Goal: Task Accomplishment & Management: Complete application form

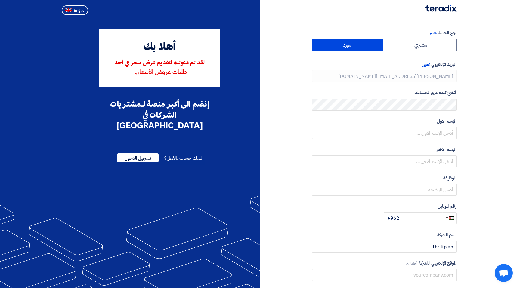
type input "[PHONE_NUMBER]"
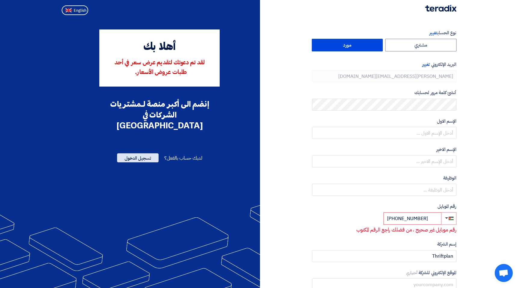
click at [147, 154] on span "تسجيل الدخول" at bounding box center [138, 158] width 42 height 9
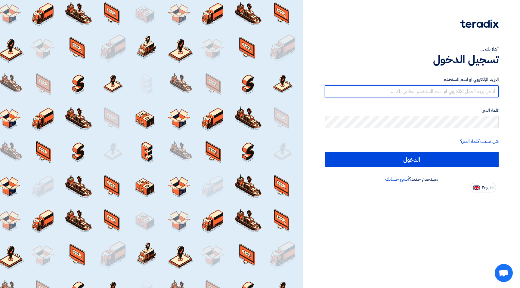
click at [407, 91] on input "text" at bounding box center [412, 92] width 174 height 12
type input "[PERSON_NAME][EMAIL_ADDRESS][DOMAIN_NAME]"
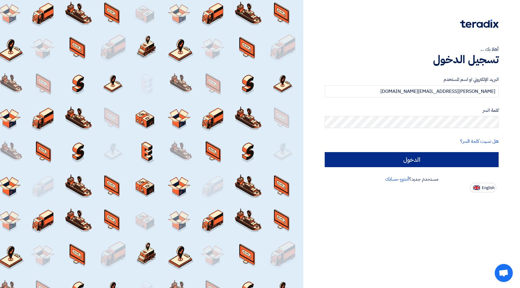
click at [434, 159] on input "الدخول" at bounding box center [412, 159] width 174 height 15
type input "Sign in"
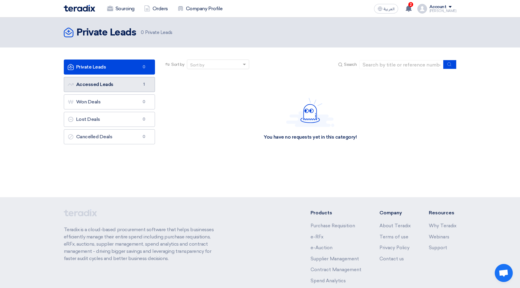
click at [132, 82] on link "Accessed Leads Accessed Leads 1" at bounding box center [110, 84] width 92 height 15
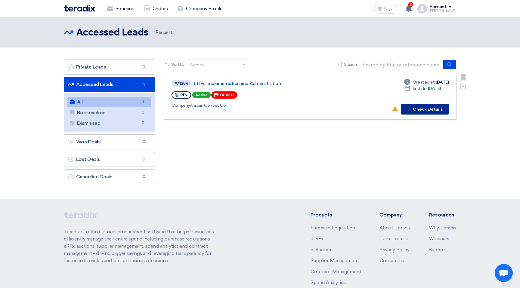
click at [420, 107] on button "Check details Check Details" at bounding box center [425, 109] width 48 height 11
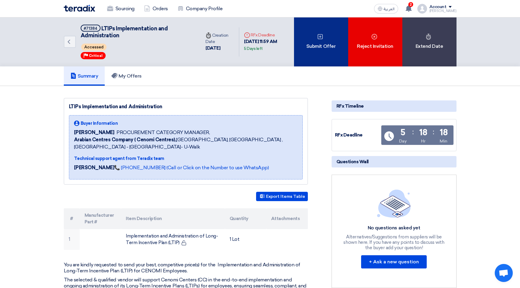
click at [326, 42] on div "Submit Offer" at bounding box center [321, 41] width 54 height 49
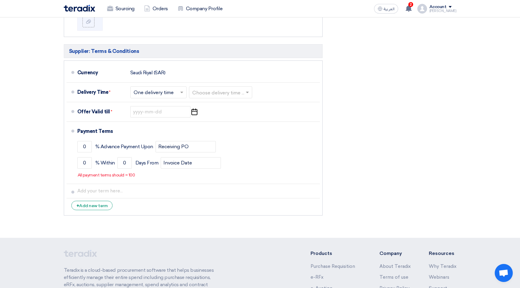
scroll to position [238, 0]
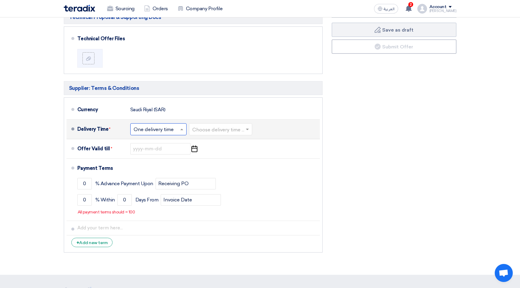
click at [184, 132] on span at bounding box center [183, 129] width 8 height 6
click at [182, 145] on span "Multiple delivery times" at bounding box center [160, 142] width 52 height 6
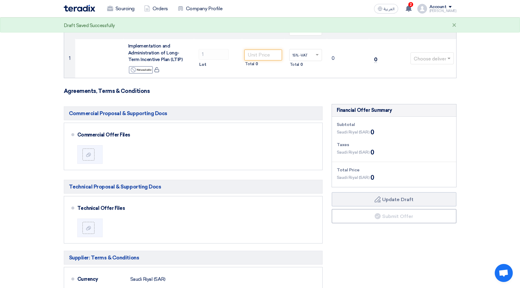
scroll to position [34, 0]
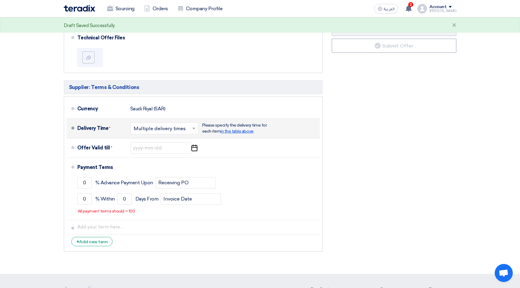
click at [239, 132] on span "in the table above" at bounding box center [237, 131] width 33 height 5
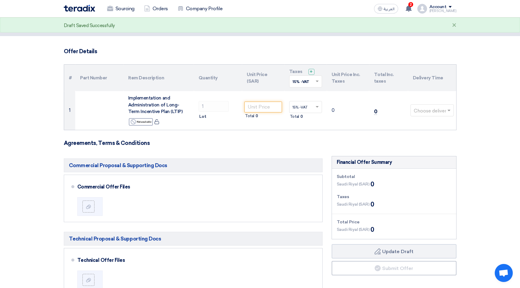
scroll to position [0, 0]
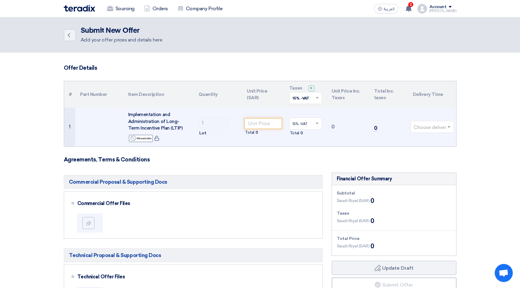
click at [433, 128] on input "text" at bounding box center [429, 128] width 31 height 10
click at [345, 137] on td "0" at bounding box center [348, 127] width 42 height 39
click at [262, 122] on input "number" at bounding box center [263, 123] width 38 height 11
click at [435, 129] on input "text" at bounding box center [429, 128] width 31 height 10
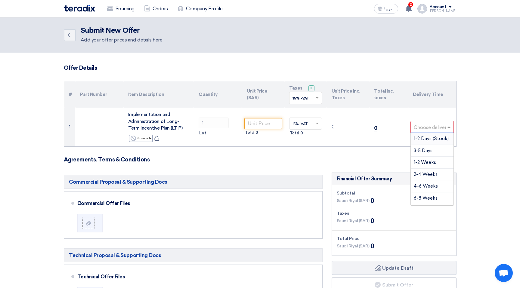
click at [363, 154] on form "Offer Details # Part Number Item Description Quantity Unit Price (SAR) Taxes + …" at bounding box center [260, 280] width 393 height 430
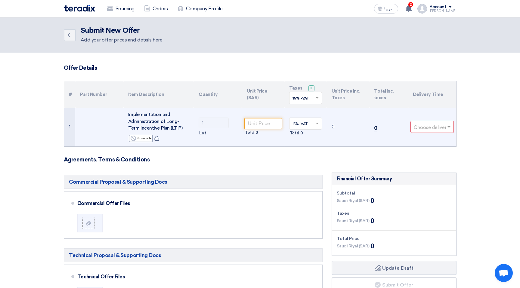
click at [425, 126] on input "text" at bounding box center [429, 128] width 31 height 10
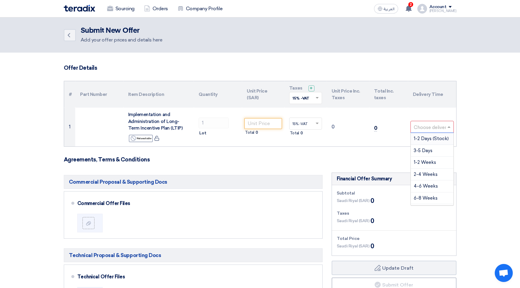
click at [359, 156] on form "Offer Details # Part Number Item Description Quantity Unit Price (SAR) Taxes + …" at bounding box center [260, 280] width 393 height 430
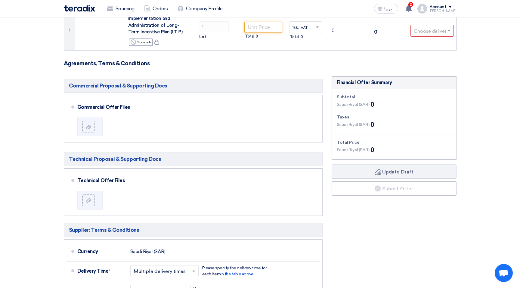
scroll to position [192, 0]
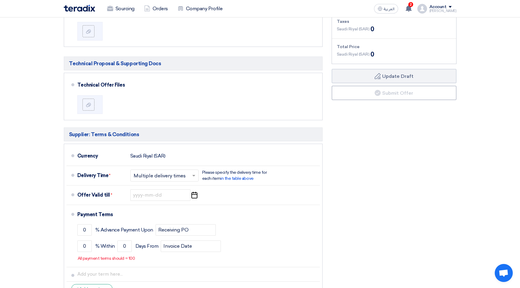
click at [191, 174] on span at bounding box center [195, 176] width 8 height 6
click at [182, 200] on div "One delivery time" at bounding box center [165, 199] width 68 height 11
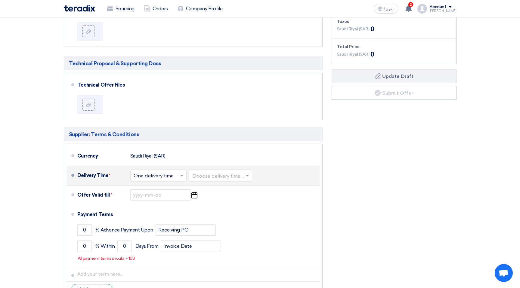
click at [225, 176] on input "text" at bounding box center [220, 176] width 57 height 9
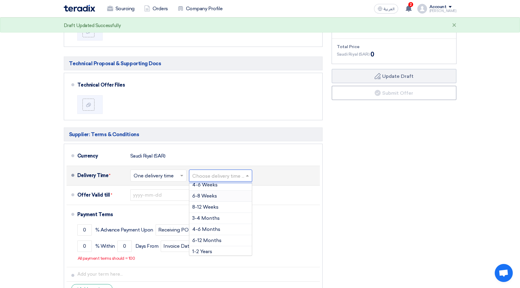
scroll to position [50, 0]
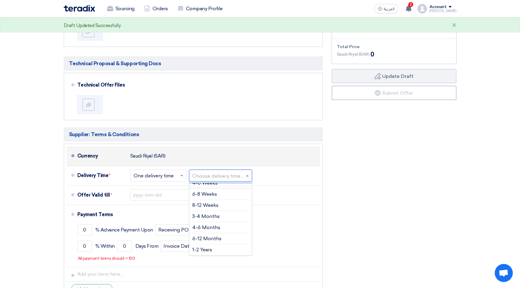
click at [245, 157] on div "Currency [GEOGRAPHIC_DATA] (SAR)" at bounding box center [197, 156] width 240 height 14
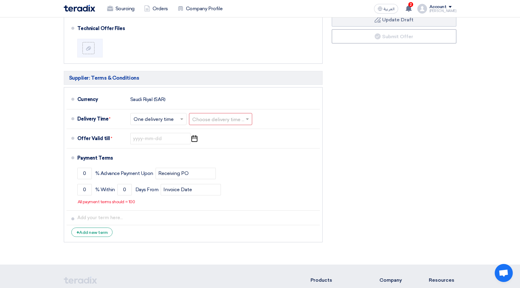
scroll to position [266, 0]
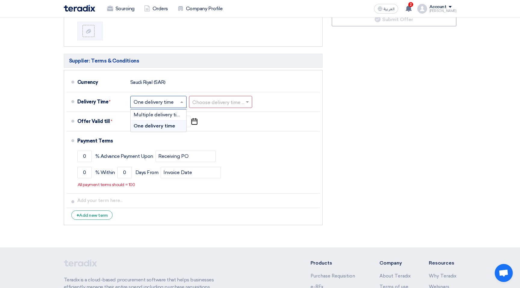
click at [174, 102] on input "text" at bounding box center [159, 102] width 50 height 9
click at [168, 118] on span "Multiple delivery times" at bounding box center [160, 115] width 52 height 6
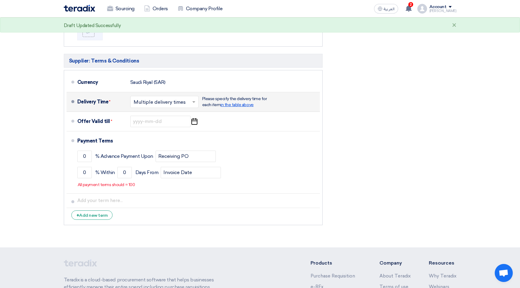
click at [244, 107] on span "in the table above" at bounding box center [237, 104] width 33 height 5
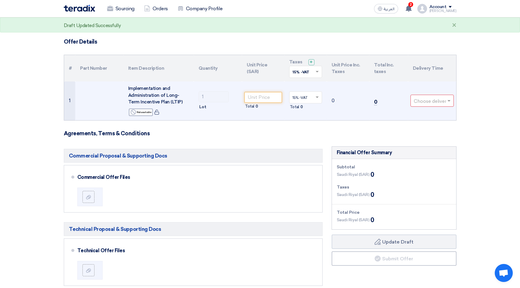
scroll to position [28, 0]
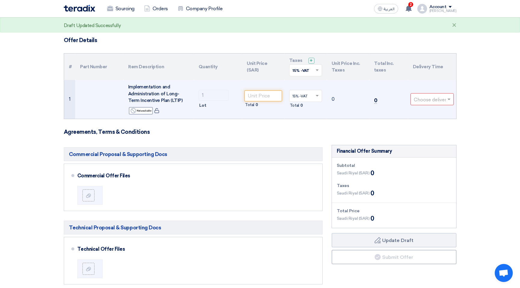
click at [433, 99] on input "text" at bounding box center [429, 100] width 31 height 10
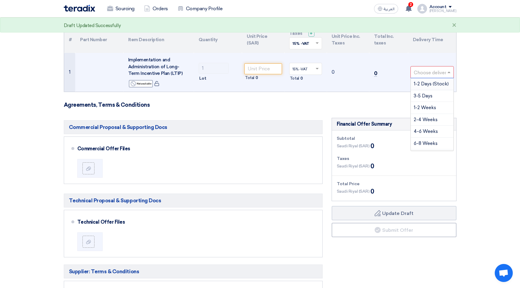
scroll to position [59, 0]
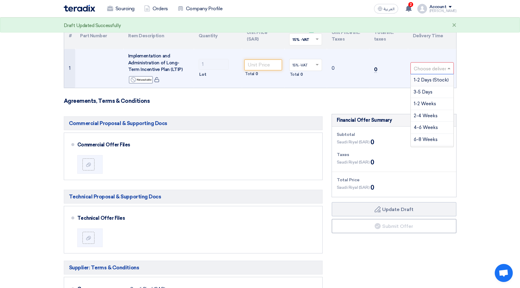
click at [425, 68] on input "text" at bounding box center [429, 69] width 31 height 10
click at [384, 81] on td "0" at bounding box center [388, 68] width 39 height 39
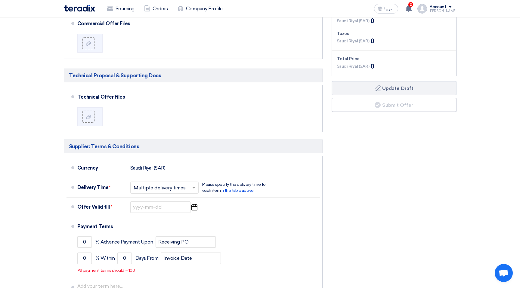
scroll to position [242, 0]
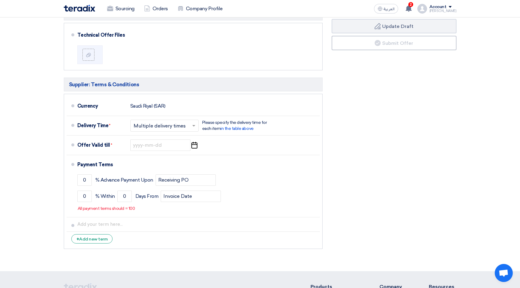
click at [183, 127] on input "text" at bounding box center [165, 126] width 62 height 9
click at [177, 150] on div "One delivery time" at bounding box center [165, 150] width 68 height 11
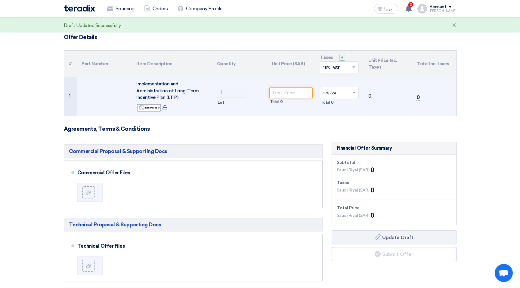
scroll to position [30, 0]
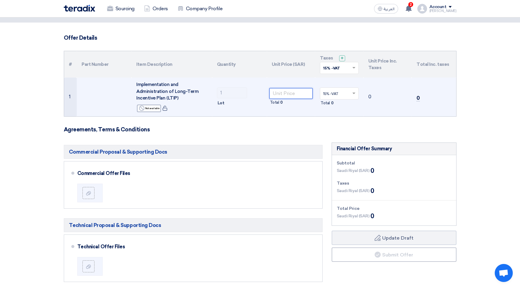
click at [281, 92] on input "number" at bounding box center [291, 93] width 44 height 11
type input "2"
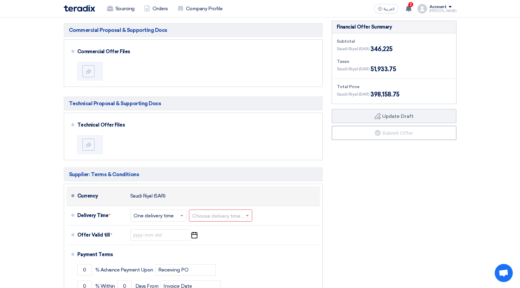
scroll to position [145, 0]
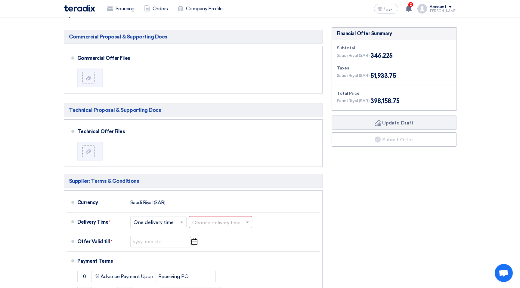
type input "346225"
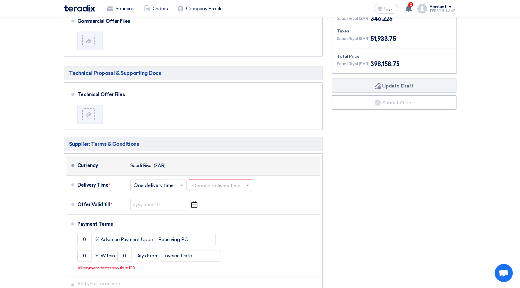
scroll to position [194, 0]
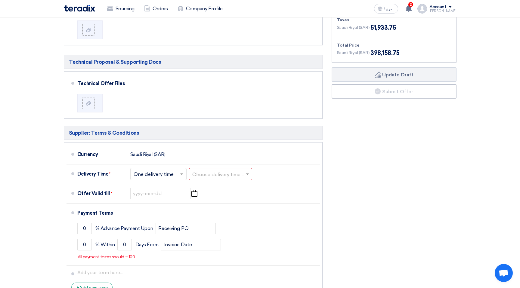
click at [179, 175] on span at bounding box center [183, 174] width 8 height 6
click at [175, 188] on span "Multiple delivery times" at bounding box center [160, 187] width 52 height 6
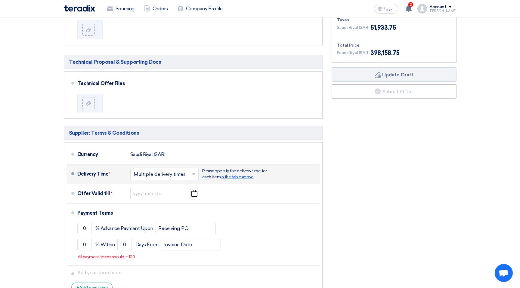
click at [239, 179] on span "in the table above" at bounding box center [237, 177] width 33 height 5
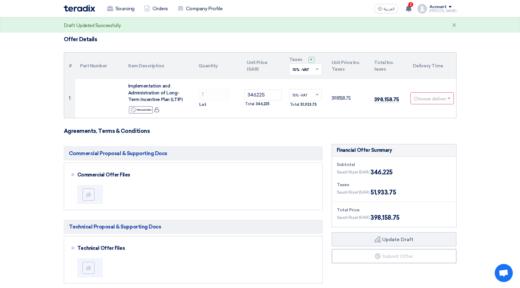
scroll to position [30, 0]
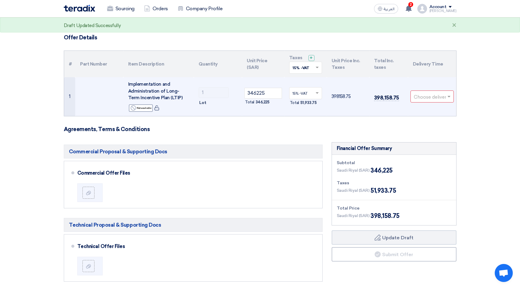
click at [434, 97] on input "text" at bounding box center [429, 97] width 31 height 10
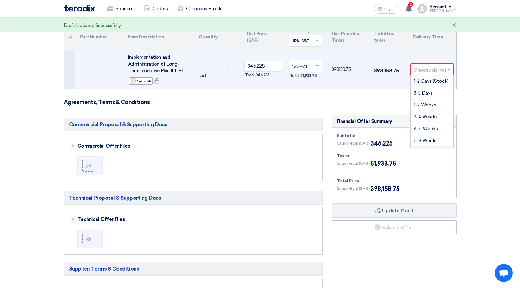
scroll to position [60, 0]
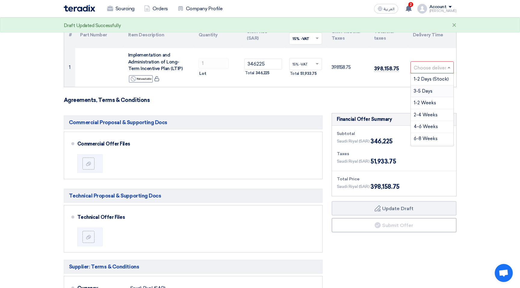
click at [380, 95] on form "Offer Details # Part Number Item Description Quantity Unit Price (SAR) Taxes + …" at bounding box center [260, 220] width 393 height 430
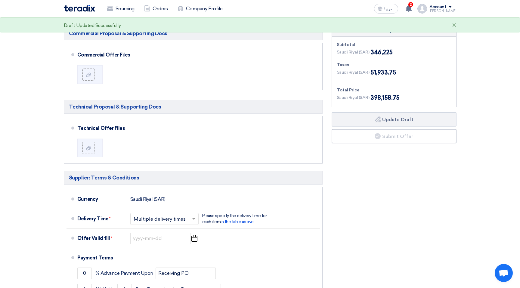
scroll to position [237, 0]
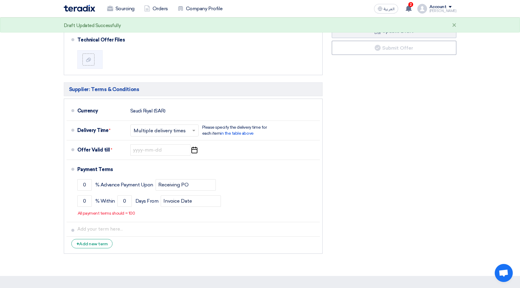
click at [184, 131] on input "text" at bounding box center [165, 131] width 62 height 9
click at [169, 154] on span "One delivery time" at bounding box center [154, 155] width 40 height 6
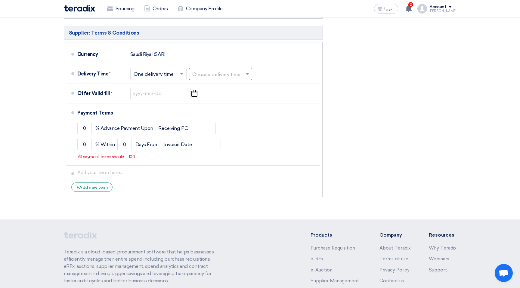
scroll to position [305, 0]
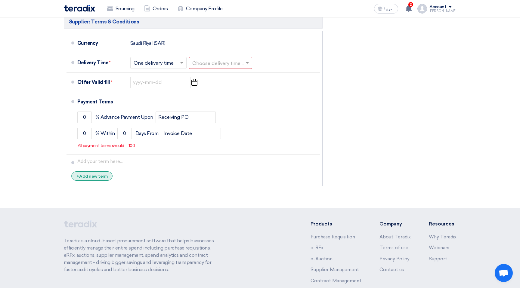
click at [91, 177] on div "+ Add new term" at bounding box center [92, 176] width 42 height 9
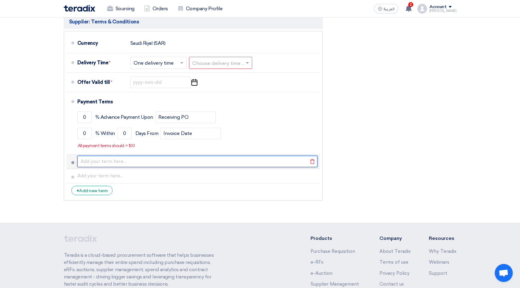
click at [139, 163] on input "text" at bounding box center [197, 161] width 240 height 11
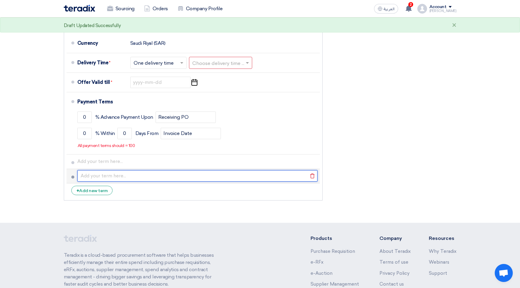
click at [139, 173] on input "text" at bounding box center [197, 175] width 240 height 11
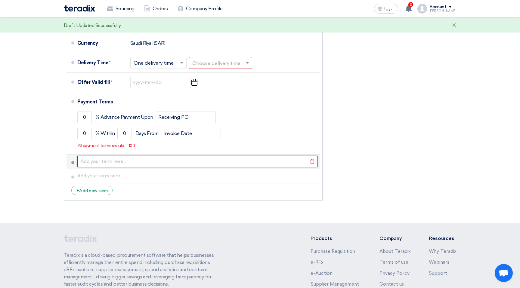
click at [143, 164] on input "text" at bounding box center [197, 161] width 240 height 11
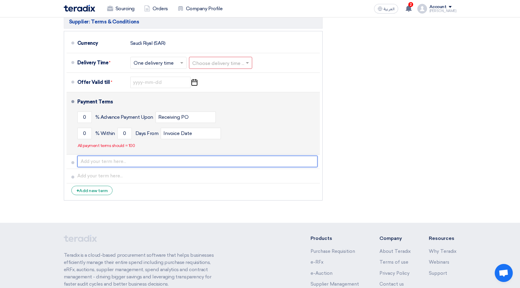
scroll to position [299, 0]
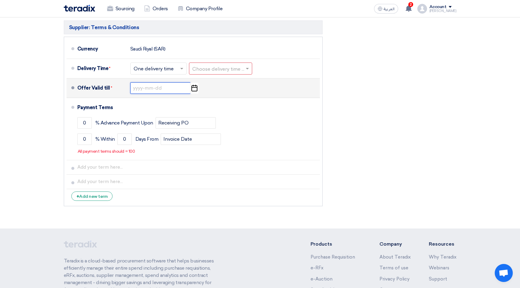
click at [157, 87] on input at bounding box center [160, 87] width 60 height 11
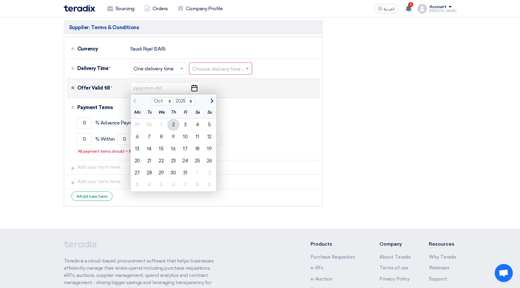
click at [214, 103] on button "button" at bounding box center [211, 101] width 10 height 6
select select "11"
click at [197, 151] on div "15" at bounding box center [197, 149] width 12 height 12
type input "[DATE]"
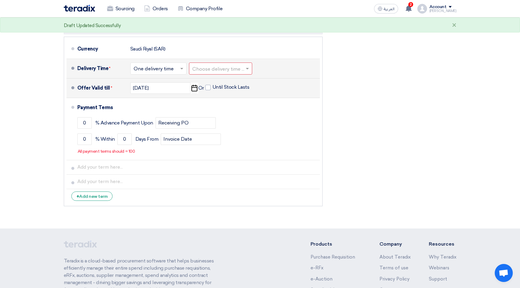
click at [217, 71] on input "text" at bounding box center [220, 69] width 57 height 9
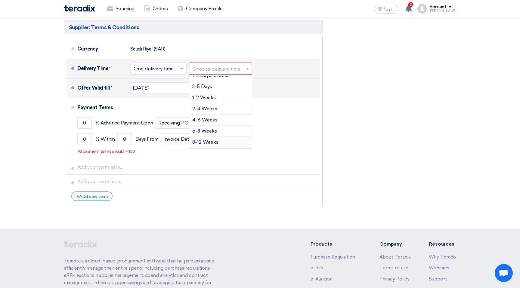
scroll to position [0, 0]
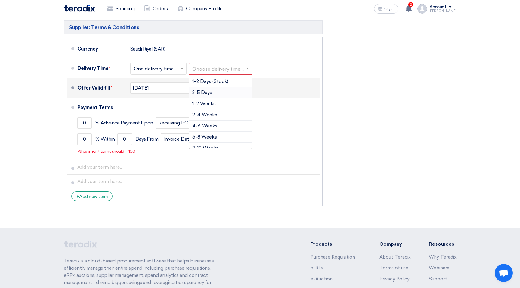
click at [175, 72] on input "text" at bounding box center [159, 69] width 50 height 9
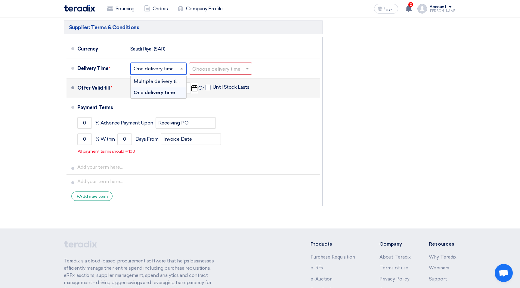
click at [172, 84] on span "Multiple delivery times" at bounding box center [160, 82] width 52 height 6
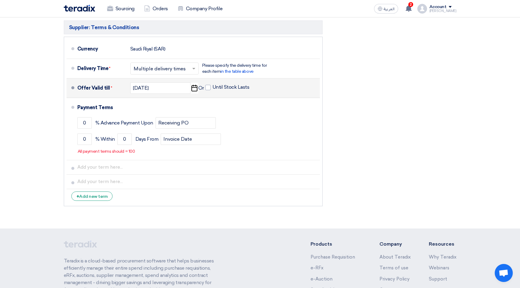
click at [194, 71] on span at bounding box center [195, 69] width 8 height 6
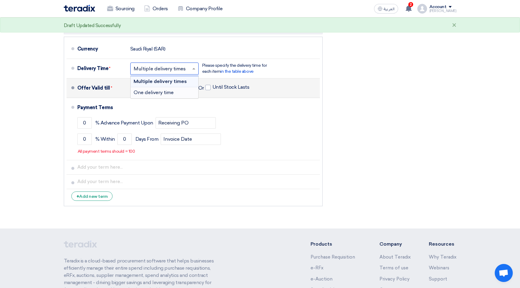
click at [177, 90] on div "One delivery time" at bounding box center [165, 92] width 68 height 11
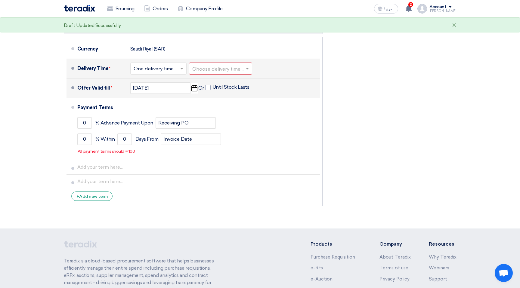
click at [217, 71] on input "text" at bounding box center [220, 69] width 57 height 9
click at [217, 130] on span "6-12 Months" at bounding box center [206, 132] width 29 height 6
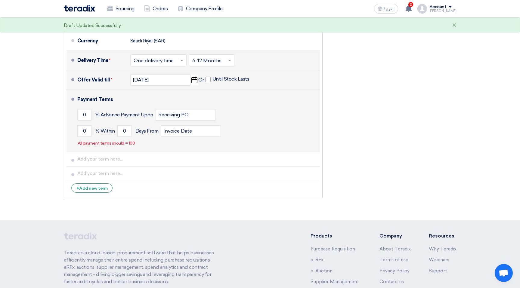
scroll to position [307, 0]
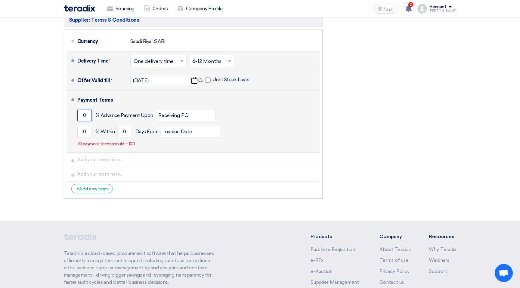
click at [86, 119] on input "0" at bounding box center [84, 115] width 14 height 11
click at [84, 118] on input "0" at bounding box center [84, 115] width 14 height 11
type input "50"
click at [84, 132] on input "0" at bounding box center [84, 131] width 14 height 11
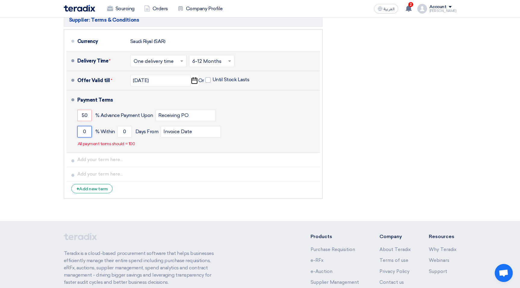
click at [84, 132] on input "0" at bounding box center [84, 131] width 14 height 11
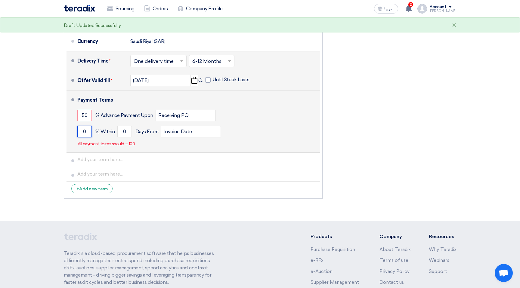
click at [84, 132] on input "0" at bounding box center [84, 131] width 14 height 11
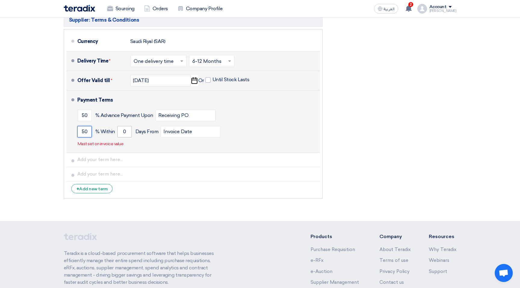
type input "50"
click at [125, 134] on input "0" at bounding box center [124, 131] width 14 height 11
click at [123, 134] on input "0" at bounding box center [124, 131] width 14 height 11
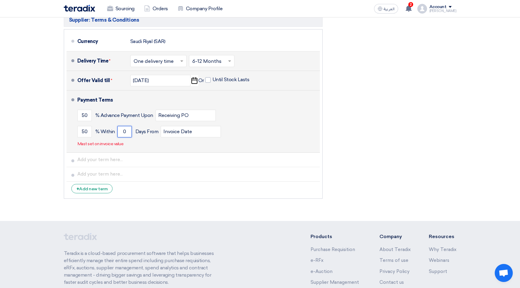
click at [123, 134] on input "0" at bounding box center [124, 131] width 14 height 11
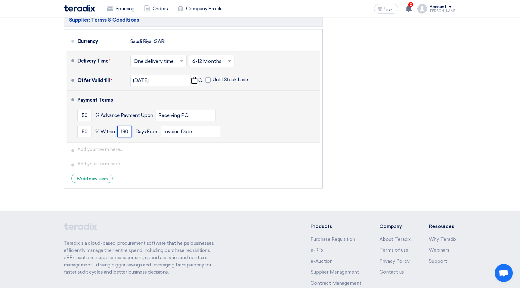
type input "180"
click at [147, 131] on span "Days From" at bounding box center [146, 132] width 23 height 6
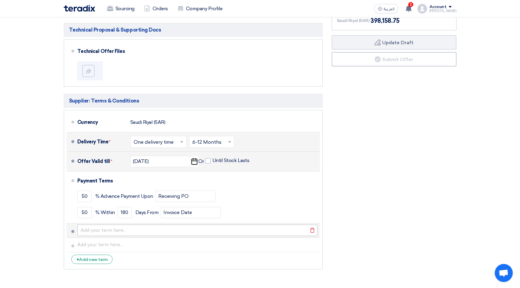
scroll to position [247, 0]
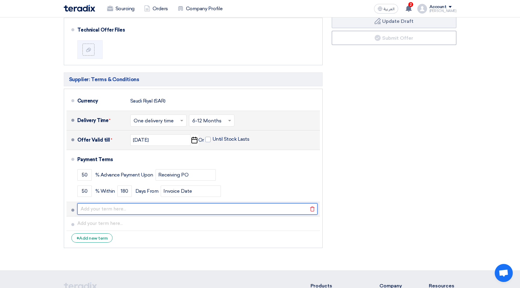
click at [137, 209] on input "text" at bounding box center [197, 209] width 240 height 11
click at [141, 210] on input "One-time on-boarding package" at bounding box center [197, 209] width 240 height 11
paste input "The onboarding fees are split into two payments: 50% upfront prior to onboardin…"
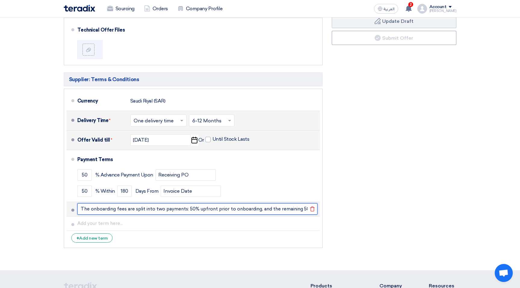
scroll to position [0, 92]
type input "The onboarding fees are split into two payments: 50% upfront prior to onboardin…"
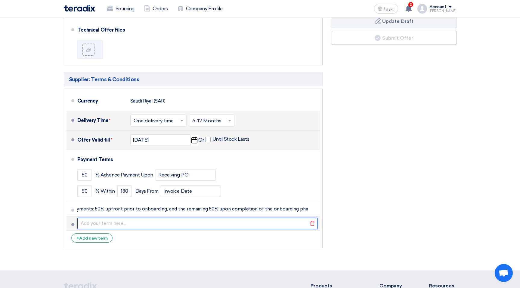
scroll to position [0, 0]
click at [147, 224] on input "text" at bounding box center [197, 223] width 240 height 11
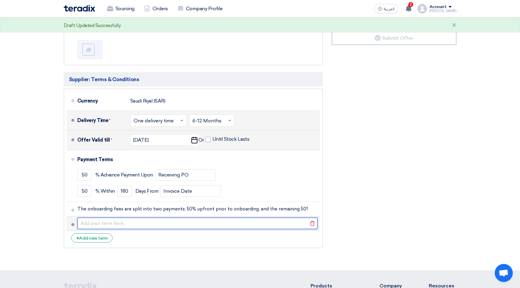
click at [142, 224] on input "text" at bounding box center [197, 223] width 240 height 11
paste input "Monthly [MEDICAL_DATA] fee is billed in the beginning of any on-going administr…"
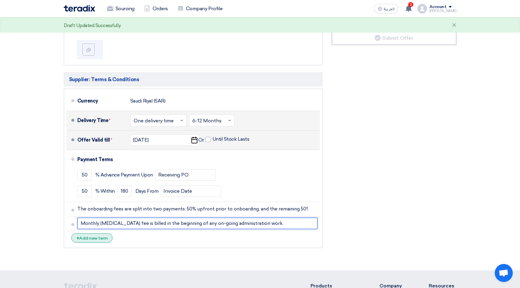
type input "Monthly [MEDICAL_DATA] fee is billed in the beginning of any on-going administr…"
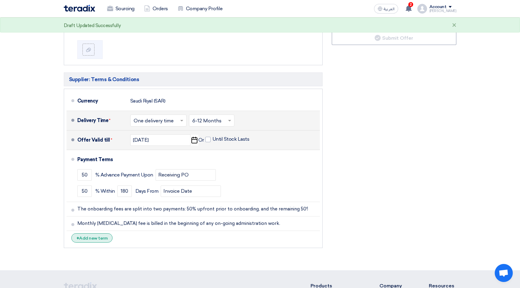
click at [101, 241] on div "+ Add new term" at bounding box center [92, 238] width 42 height 9
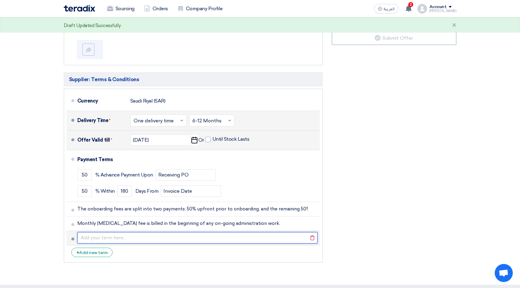
click at [151, 239] on input "text" at bounding box center [197, 237] width 240 height 11
paste input "Subscription fees are billed after onboarding, based on the number of active em…"
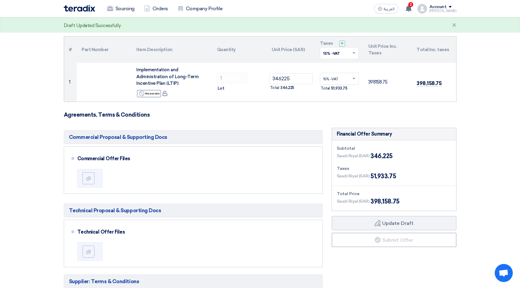
scroll to position [44, 0]
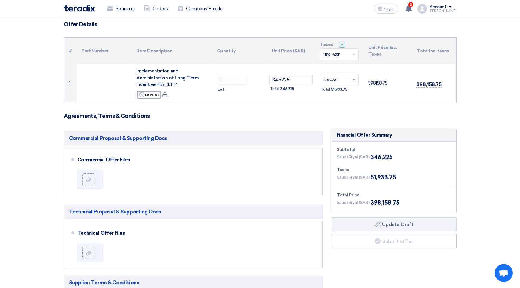
type input "Subscription fees are billed after onboarding, based on the number of active em…"
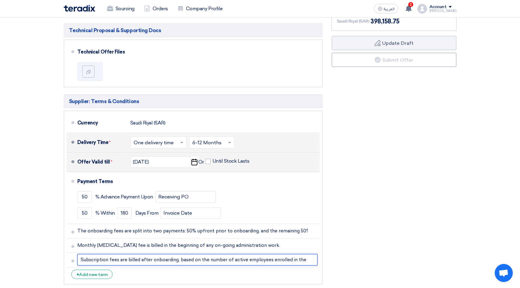
scroll to position [277, 0]
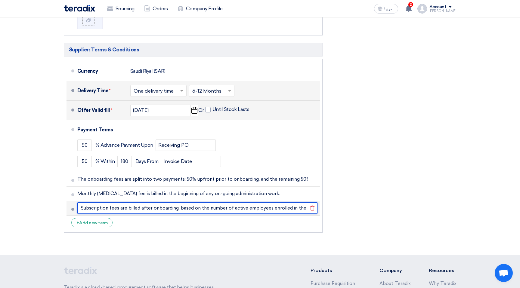
click at [244, 207] on input "Subscription fees are billed after onboarding, based on the number of active em…" at bounding box center [197, 208] width 240 height 11
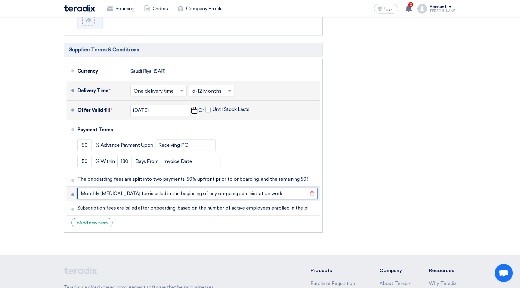
click at [247, 194] on input "Monthly [MEDICAL_DATA] fee is billed in the beginning of any on-going administr…" at bounding box center [197, 193] width 240 height 11
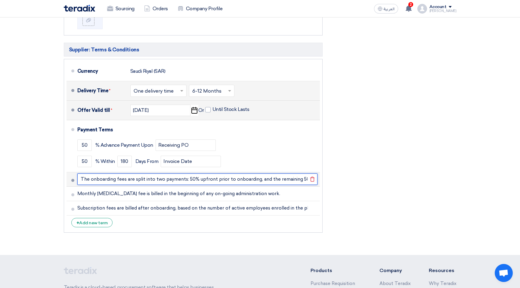
click at [252, 182] on input "The onboarding fees are split into two payments: 50% upfront prior to onboardin…" at bounding box center [197, 179] width 240 height 11
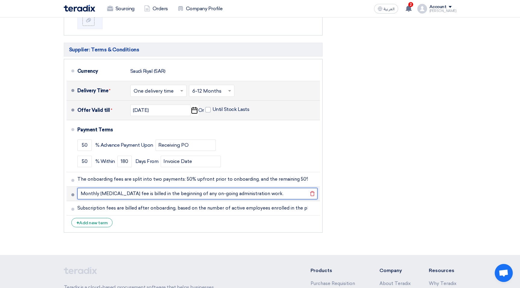
click at [249, 198] on input "Monthly [MEDICAL_DATA] fee is billed in the beginning of any on-going administr…" at bounding box center [197, 193] width 240 height 11
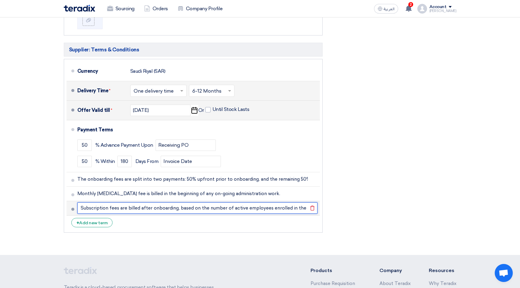
click at [252, 214] on input "Subscription fees are billed after onboarding, based on the number of active em…" at bounding box center [197, 208] width 240 height 11
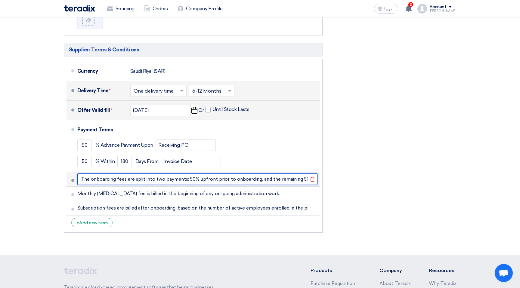
click at [252, 182] on input "The onboarding fees are split into two payments: 50% upfront prior to onboardin…" at bounding box center [197, 179] width 240 height 11
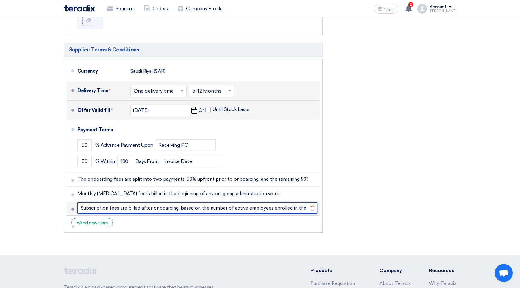
click at [231, 204] on input "Subscription fees are billed after onboarding, based on the number of active em…" at bounding box center [197, 208] width 240 height 11
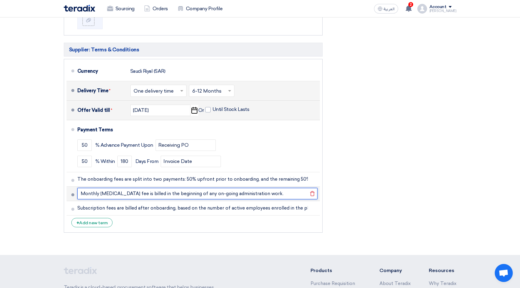
click at [235, 194] on input "Monthly [MEDICAL_DATA] fee is billed in the beginning of any on-going administr…" at bounding box center [197, 193] width 240 height 11
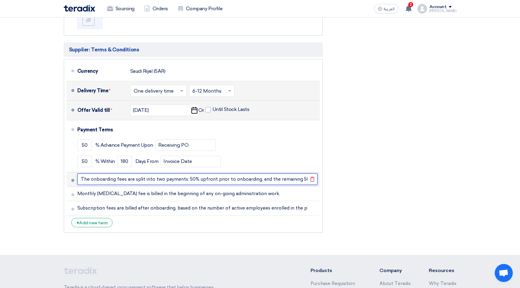
click at [242, 181] on input "The onboarding fees are split into two payments: 50% upfront prior to onboardin…" at bounding box center [197, 179] width 240 height 11
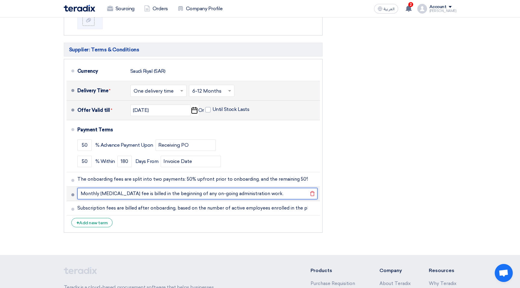
click at [239, 196] on input "Monthly [MEDICAL_DATA] fee is billed in the beginning of any on-going administr…" at bounding box center [197, 193] width 240 height 11
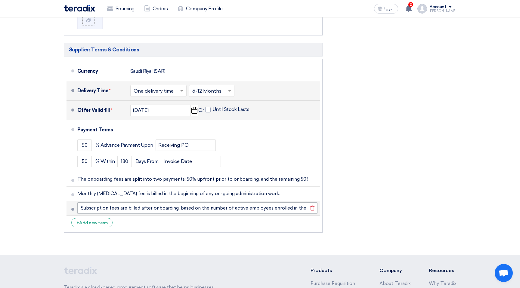
click at [238, 208] on input "Subscription fees are billed after onboarding, based on the number of active em…" at bounding box center [197, 208] width 240 height 11
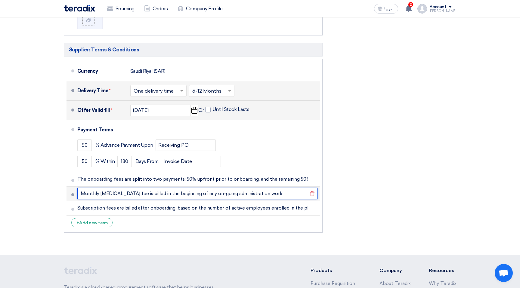
click at [242, 194] on input "Monthly [MEDICAL_DATA] fee is billed in the beginning of any on-going administr…" at bounding box center [197, 193] width 240 height 11
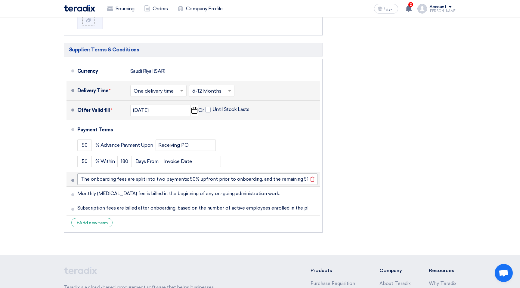
click at [246, 183] on input "The onboarding fees are split into two payments: 50% upfront prior to onboardin…" at bounding box center [197, 179] width 240 height 11
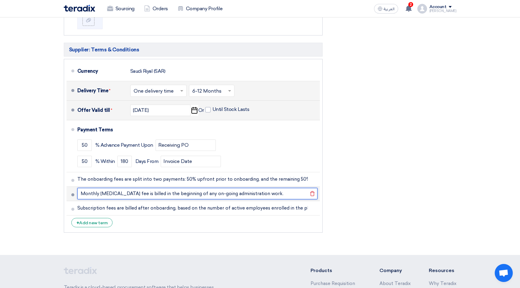
click at [244, 193] on input "Monthly [MEDICAL_DATA] fee is billed in the beginning of any on-going administr…" at bounding box center [197, 193] width 240 height 11
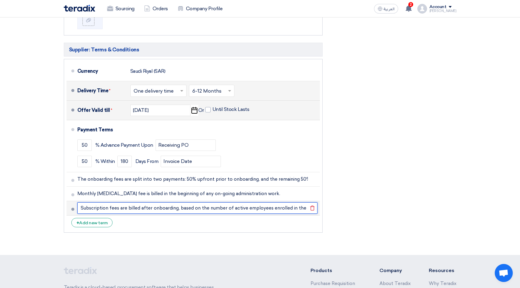
click at [244, 204] on input "Subscription fees are billed after onboarding, based on the number of active em…" at bounding box center [197, 208] width 240 height 11
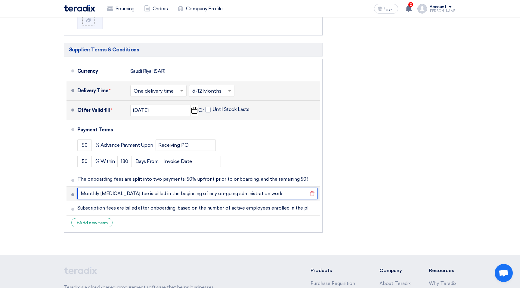
click at [247, 192] on input "Monthly [MEDICAL_DATA] fee is billed in the beginning of any on-going administr…" at bounding box center [197, 193] width 240 height 11
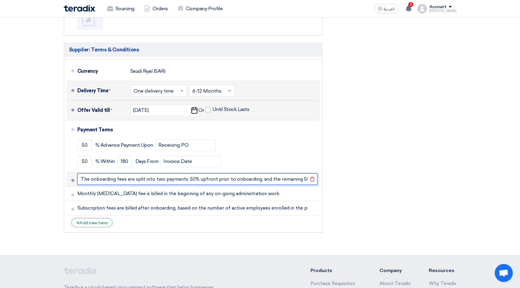
click at [252, 180] on input "The onboarding fees are split into two payments: 50% upfront prior to onboardin…" at bounding box center [197, 179] width 240 height 11
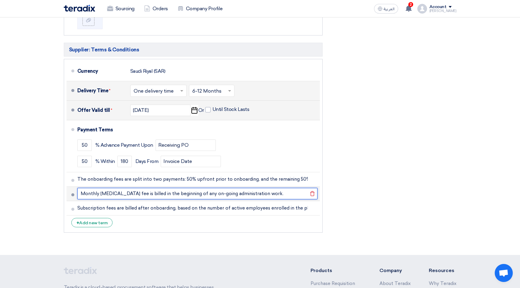
click at [248, 192] on input "Monthly [MEDICAL_DATA] fee is billed in the beginning of any on-going administr…" at bounding box center [197, 193] width 240 height 11
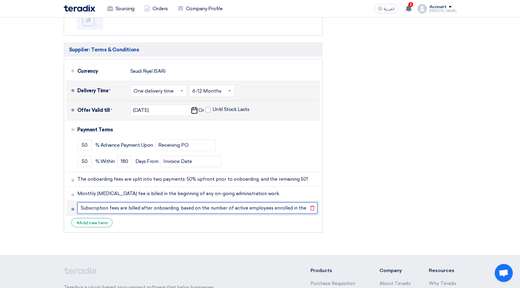
click at [246, 210] on input "Subscription fees are billed after onboarding, based on the number of active em…" at bounding box center [197, 208] width 240 height 11
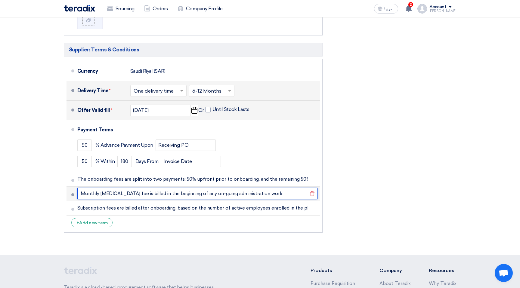
click at [249, 194] on input "Monthly [MEDICAL_DATA] fee is billed in the beginning of any on-going administr…" at bounding box center [197, 193] width 240 height 11
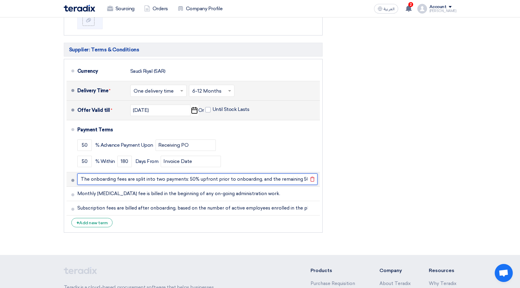
click at [253, 185] on input "The onboarding fees are split into two payments: 50% upfront prior to onboardin…" at bounding box center [197, 179] width 240 height 11
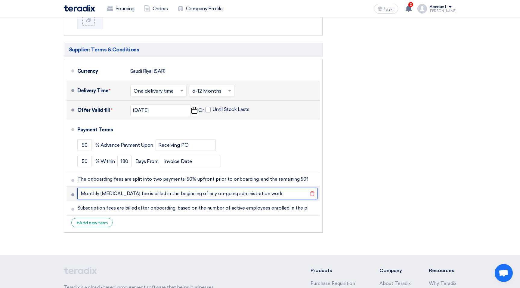
click at [249, 196] on input "Monthly [MEDICAL_DATA] fee is billed in the beginning of any on-going administr…" at bounding box center [197, 193] width 240 height 11
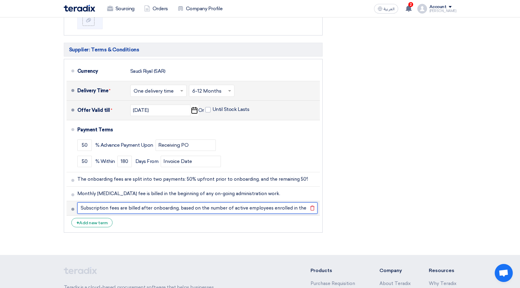
click at [246, 210] on input "Subscription fees are billed after onboarding, based on the number of active em…" at bounding box center [197, 208] width 240 height 11
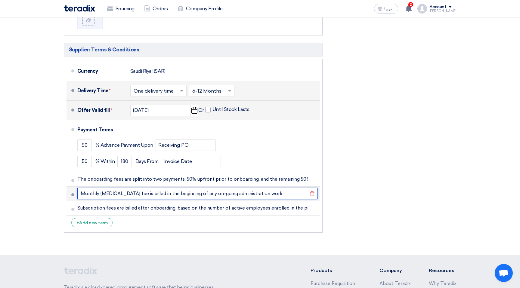
click at [242, 194] on input "Monthly [MEDICAL_DATA] fee is billed in the beginning of any on-going administr…" at bounding box center [197, 193] width 240 height 11
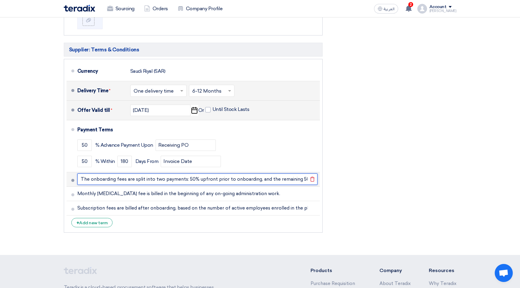
click at [246, 179] on input "The onboarding fees are split into two payments: 50% upfront prior to onboardin…" at bounding box center [197, 179] width 240 height 11
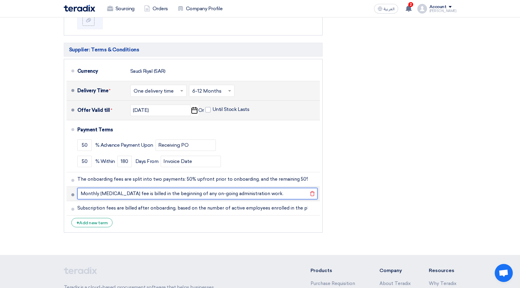
click at [235, 196] on input "Monthly [MEDICAL_DATA] fee is billed in the beginning of any on-going administr…" at bounding box center [197, 193] width 240 height 11
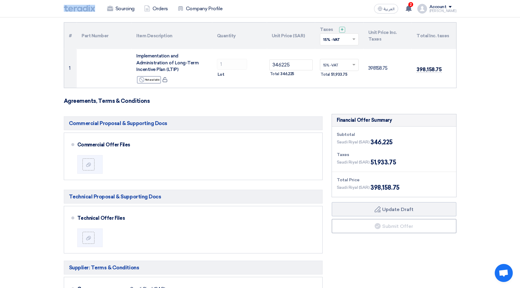
scroll to position [76, 0]
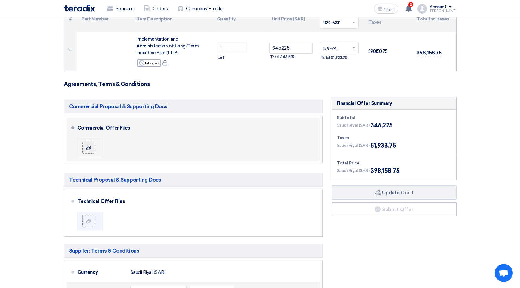
click at [92, 150] on label at bounding box center [88, 148] width 12 height 12
click at [0, 0] on input "file" at bounding box center [0, 0] width 0 height 0
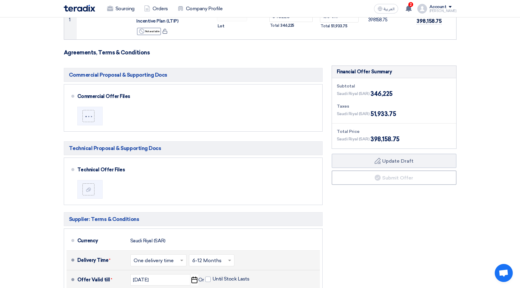
scroll to position [127, 0]
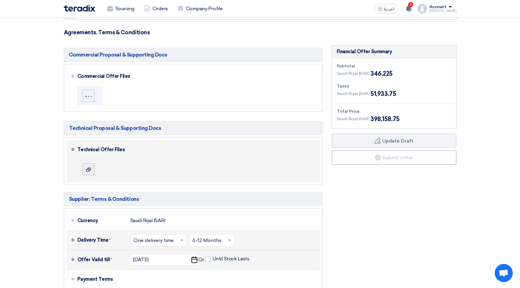
click at [89, 171] on icon at bounding box center [88, 169] width 5 height 5
click at [0, 0] on input "file" at bounding box center [0, 0] width 0 height 0
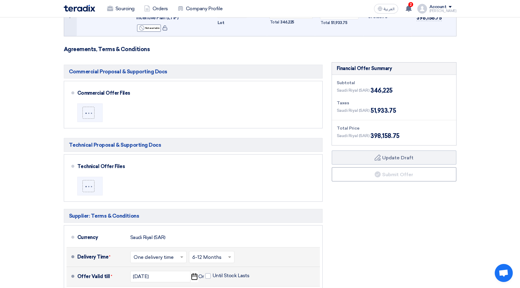
scroll to position [121, 0]
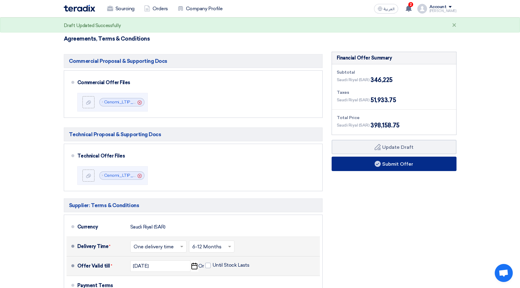
click at [391, 166] on button "Submit Offer" at bounding box center [394, 164] width 125 height 14
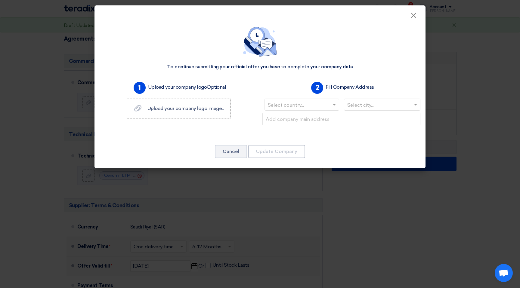
click at [309, 105] on input "text" at bounding box center [299, 106] width 62 height 10
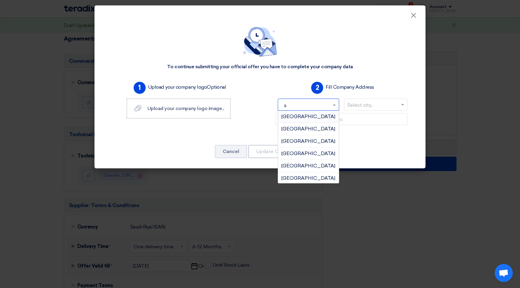
type input "sa"
click at [312, 153] on span "[GEOGRAPHIC_DATA]" at bounding box center [309, 154] width 54 height 6
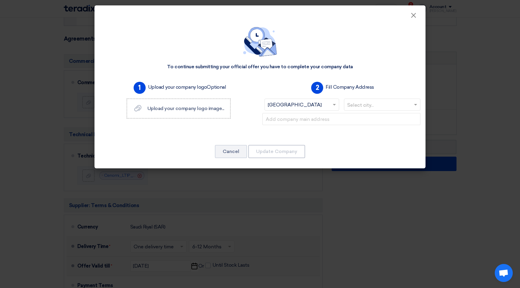
click at [382, 108] on input "text" at bounding box center [379, 106] width 64 height 10
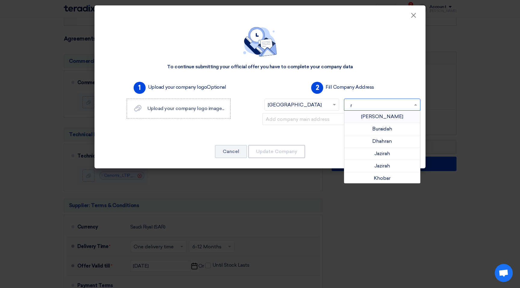
type input "ri"
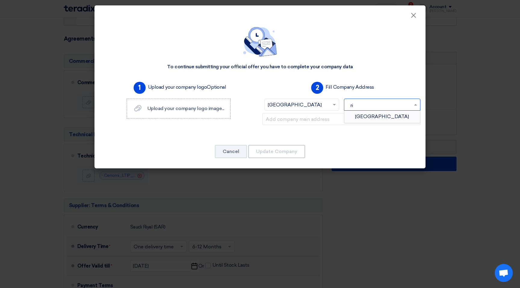
click at [382, 116] on span "[GEOGRAPHIC_DATA]" at bounding box center [382, 117] width 54 height 6
click at [358, 123] on input "text" at bounding box center [342, 119] width 158 height 12
click at [318, 121] on input "text" at bounding box center [342, 119] width 158 height 12
paste input "Office [STREET_ADDRESS][PERSON_NAME][PERSON_NAME][MEDICAL_DATA]"
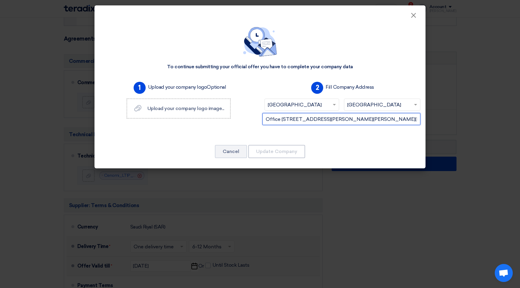
scroll to position [0, 42]
type input "Office [STREET_ADDRESS][PERSON_NAME][PERSON_NAME][MEDICAL_DATA]"
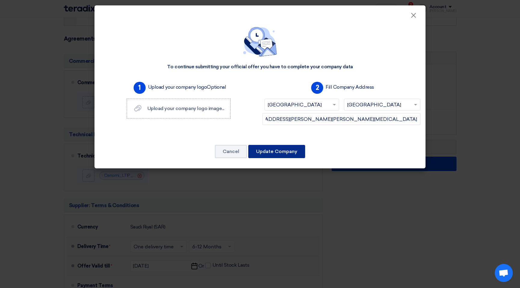
click at [272, 152] on button "Update Company" at bounding box center [276, 151] width 57 height 13
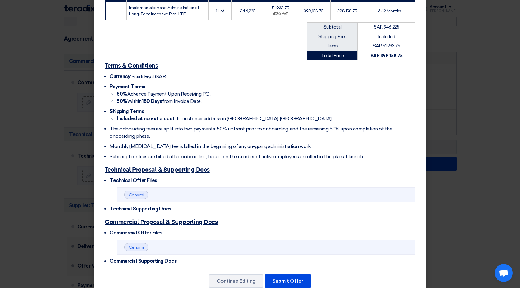
scroll to position [124, 0]
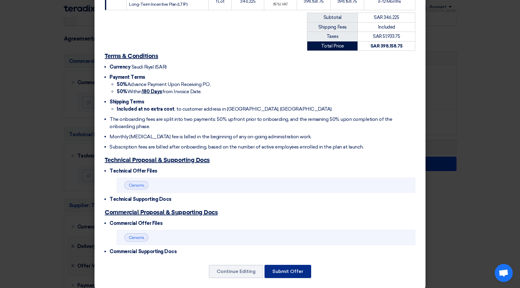
click at [292, 265] on button "Submit Offer" at bounding box center [288, 271] width 47 height 13
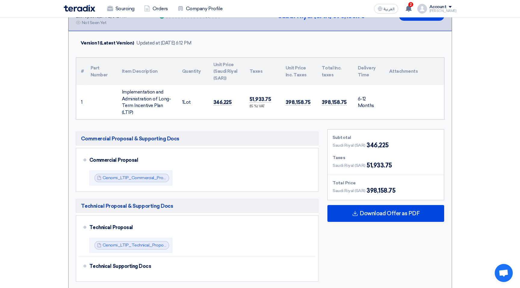
scroll to position [200, 0]
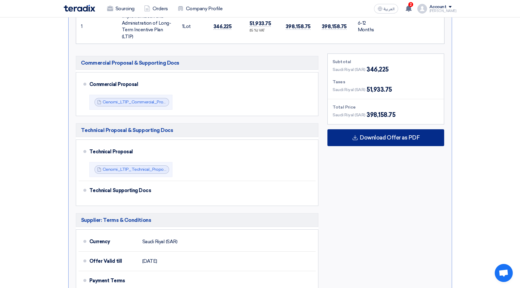
click at [367, 139] on span "Download Offer as PDF" at bounding box center [390, 137] width 60 height 5
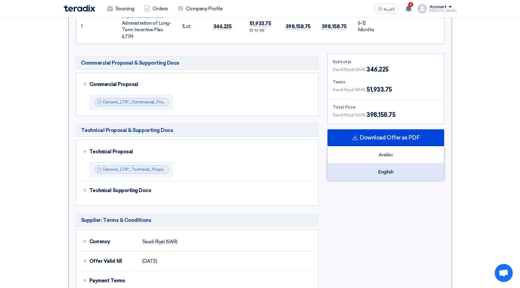
click at [375, 169] on div "English" at bounding box center [386, 172] width 116 height 17
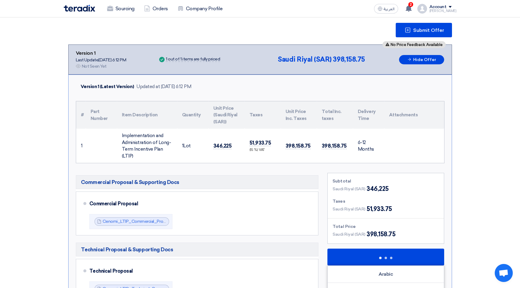
scroll to position [0, 0]
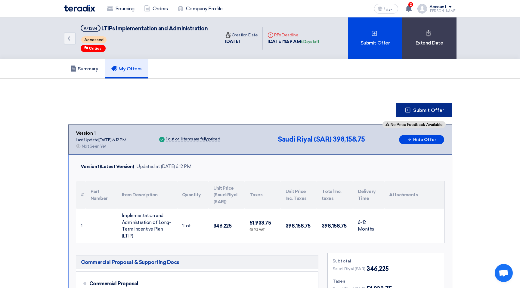
click at [427, 108] on span "Submit Offer" at bounding box center [428, 110] width 31 height 5
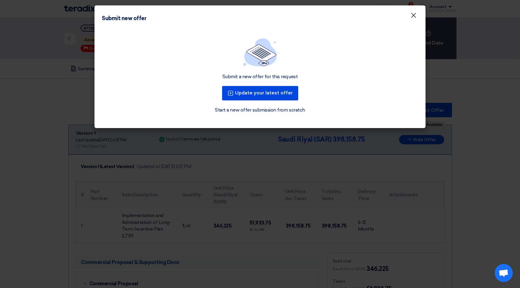
click at [415, 16] on span "×" at bounding box center [414, 17] width 6 height 12
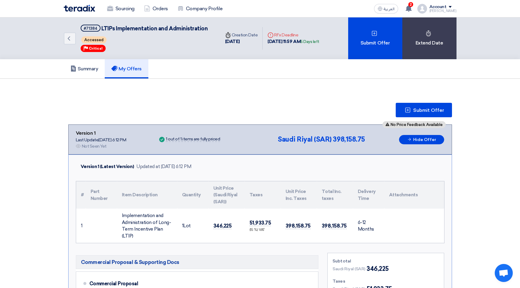
click at [84, 6] on img at bounding box center [79, 8] width 31 height 7
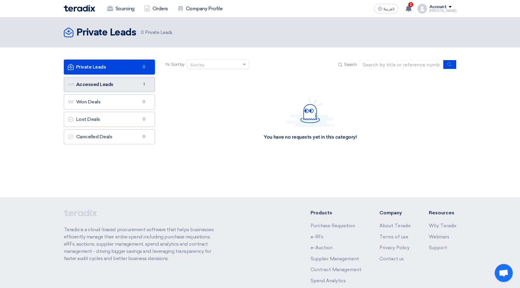
click at [140, 84] on link "Accessed Leads Accessed Leads 1" at bounding box center [110, 84] width 92 height 15
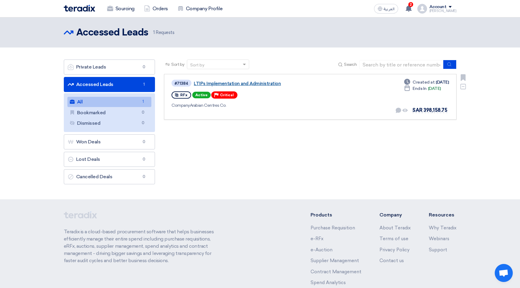
click at [270, 83] on link "LTIPs Implementation and Administration" at bounding box center [269, 83] width 151 height 5
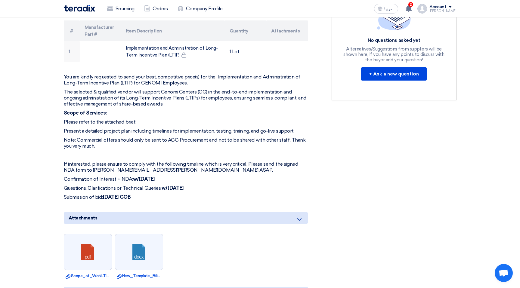
scroll to position [190, 0]
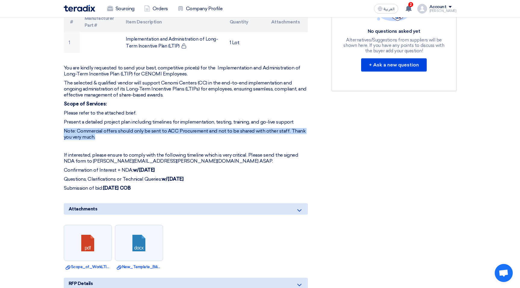
drag, startPoint x: 97, startPoint y: 139, endPoint x: 62, endPoint y: 132, distance: 35.7
click at [62, 132] on div "LTIPs Implementation and Administration Buyer Information [PERSON_NAME] PROCURE…" at bounding box center [193, 139] width 268 height 477
copy p "Note: Commercial offers should only be sent to ACC Procurement and not to be sh…"
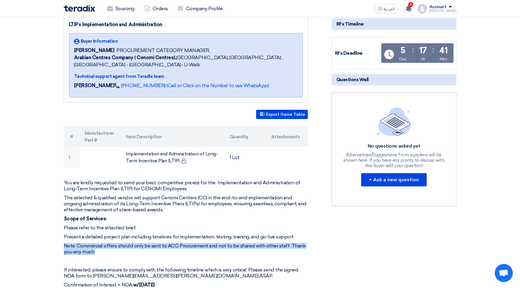
scroll to position [0, 0]
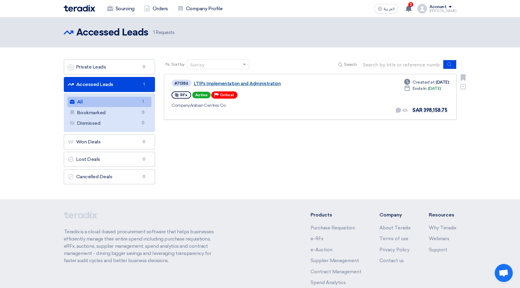
click at [240, 83] on link "LTIPs Implementation and Administration" at bounding box center [269, 83] width 151 height 5
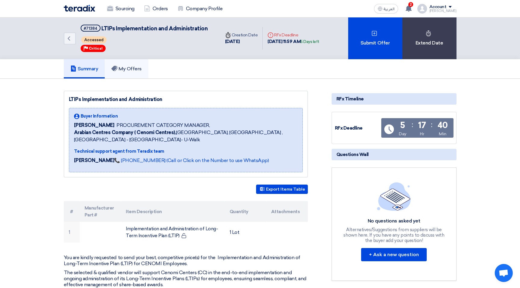
click at [142, 68] on h5 "My Offers" at bounding box center [126, 69] width 30 height 6
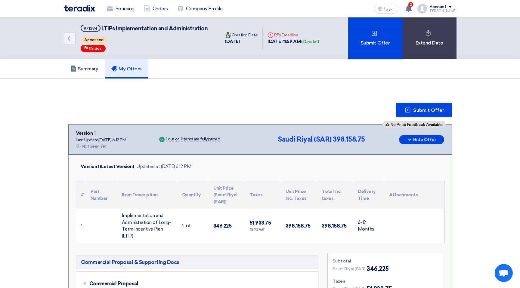
click at [501, 271] on span "Open chat" at bounding box center [504, 274] width 10 height 8
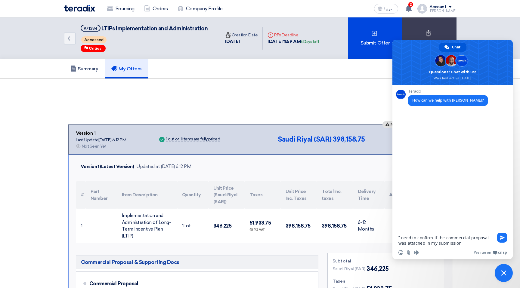
click at [437, 239] on textarea "I need to confirm if the commercial proposal was attached in my submission" at bounding box center [446, 240] width 95 height 11
click at [479, 244] on textarea "I need to confirm whether the commercial proposal was attached in my submission" at bounding box center [446, 240] width 95 height 11
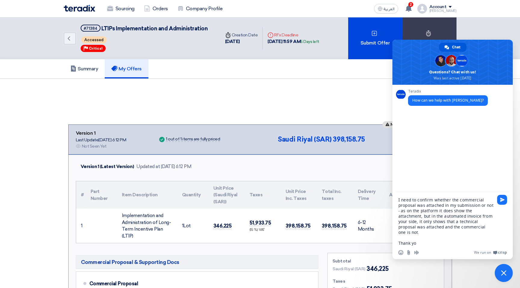
type textarea "I need to confirm whether the commercial proposal was attached in my submission…"
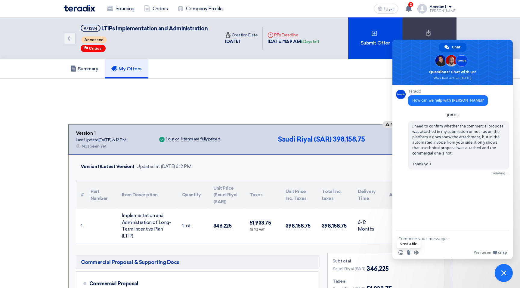
click at [409, 254] on input "Send a file" at bounding box center [408, 252] width 5 height 5
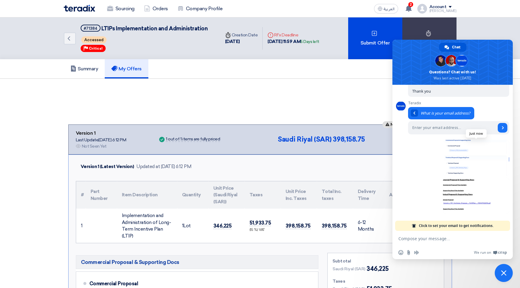
scroll to position [74, 0]
click at [443, 129] on input "Enter your email address..." at bounding box center [452, 127] width 88 height 13
click at [446, 126] on input "[EMAIL_ADDRESS][DOMAIN_NAME]" at bounding box center [452, 127] width 88 height 13
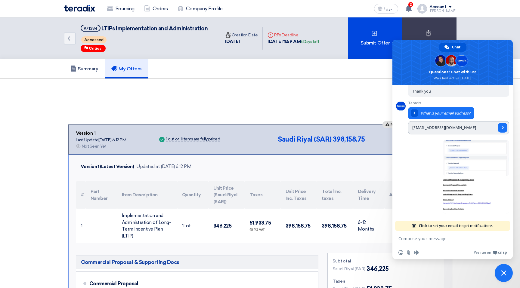
click at [457, 130] on input "[EMAIL_ADDRESS][DOMAIN_NAME]" at bounding box center [452, 127] width 88 height 13
click at [448, 128] on input "[EMAIL_ADDRESS][DOMAIN_NAME]" at bounding box center [452, 127] width 88 height 13
type input "[PERSON_NAME][EMAIL_ADDRESS][DOMAIN_NAME]"
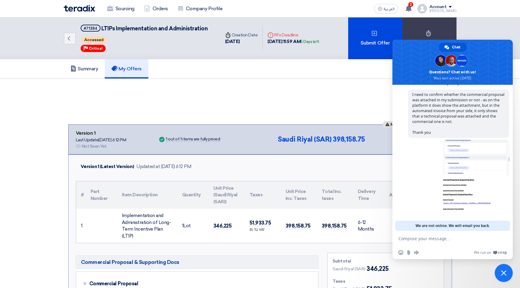
scroll to position [72, 0]
